Goal: Transaction & Acquisition: Purchase product/service

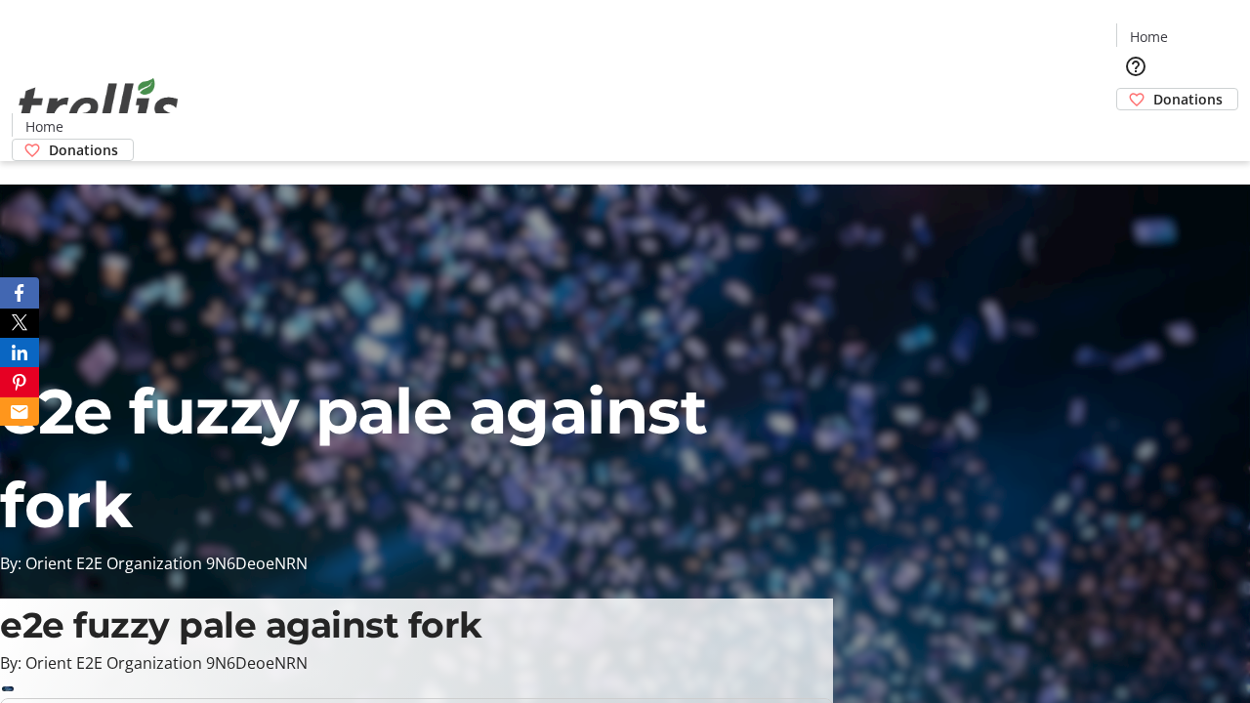
click at [1154, 89] on span "Donations" at bounding box center [1188, 99] width 69 height 21
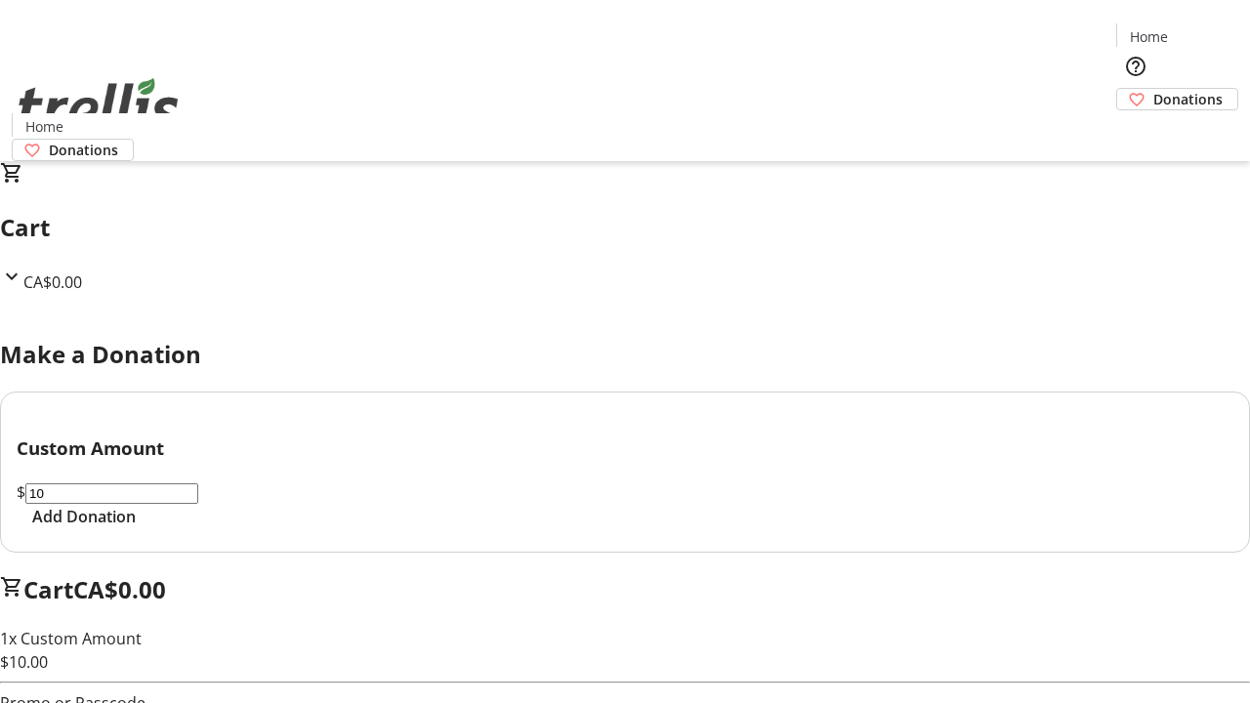
select select "CA"
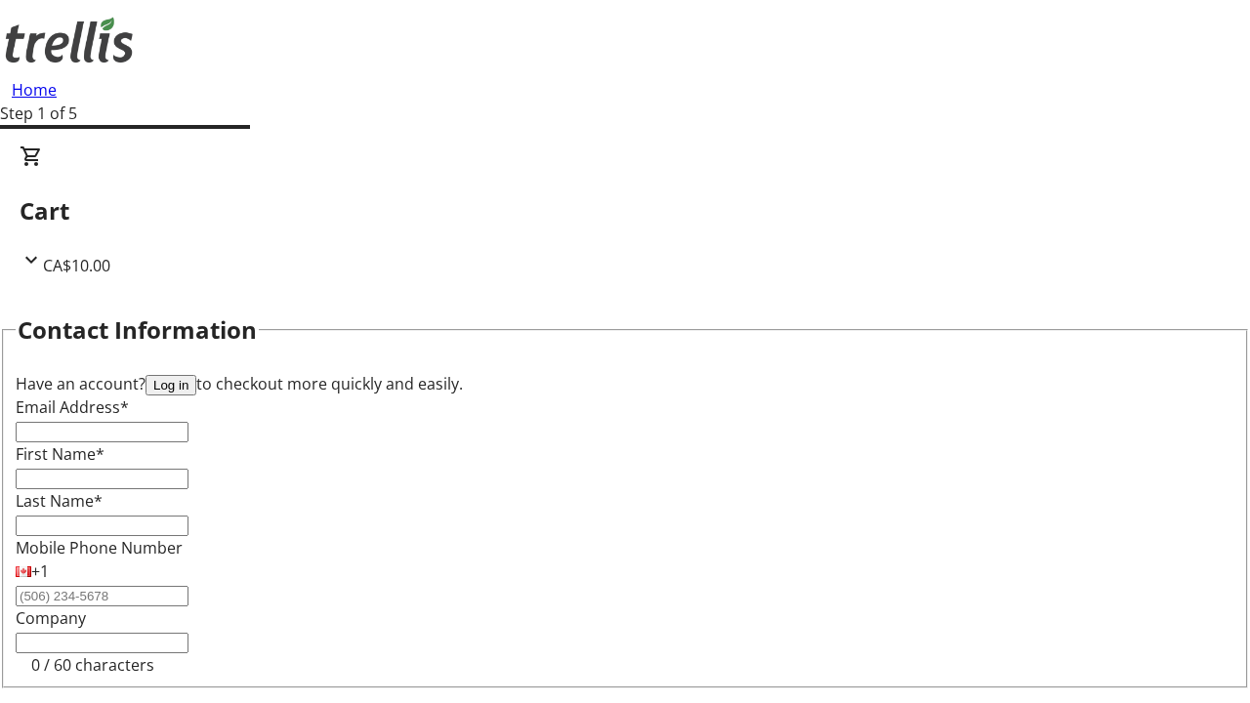
click at [196, 375] on button "Log in" at bounding box center [171, 385] width 51 height 21
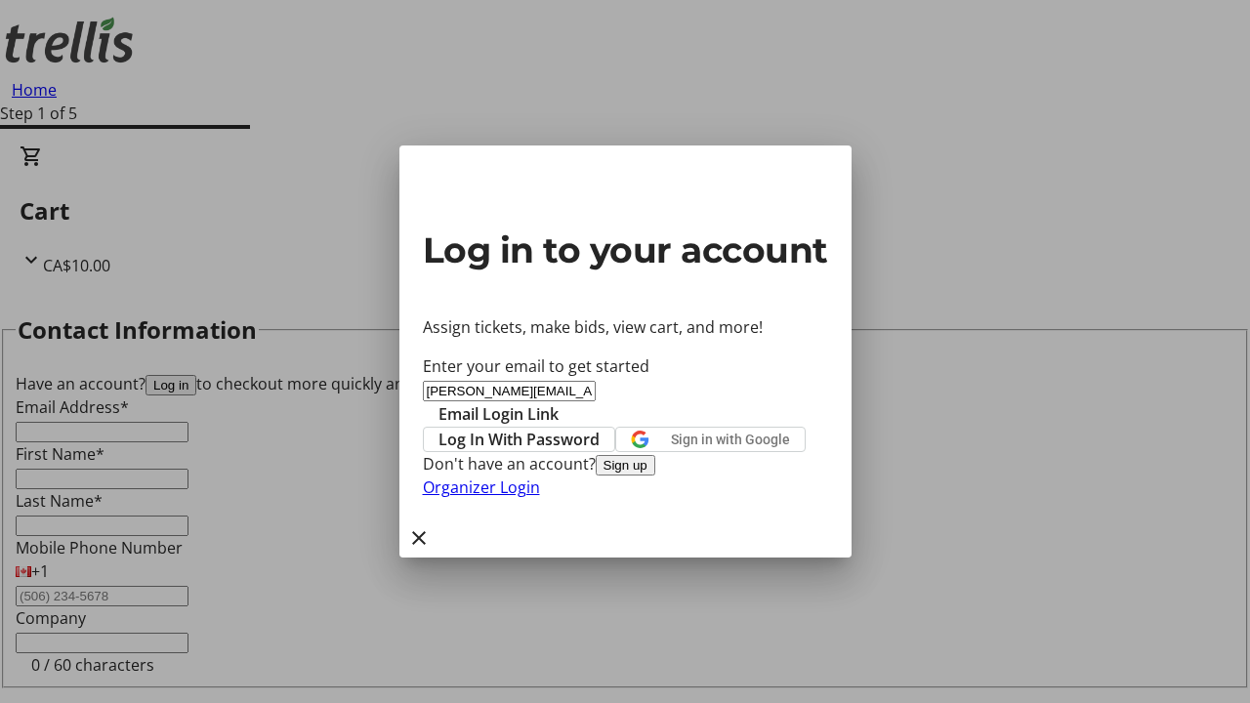
type input "[PERSON_NAME][EMAIL_ADDRESS][DOMAIN_NAME]"
click at [559, 402] on span "Email Login Link" at bounding box center [499, 413] width 120 height 23
